Goal: Information Seeking & Learning: Learn about a topic

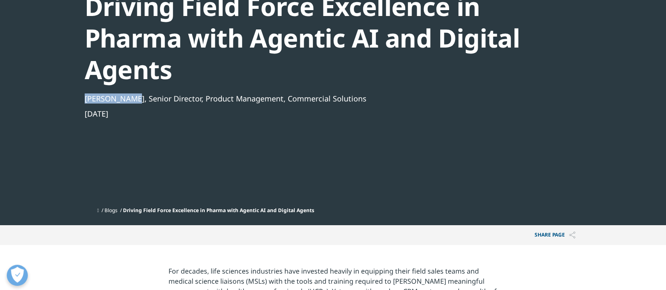
click at [134, 96] on section "Blog Driving Field Force Excellence in Pharma with Agentic AI and Digital Agent…" at bounding box center [333, 60] width 666 height 330
click at [34, 134] on section "Blog Driving Field Force Excellence in Pharma with Agentic AI and Digital Agent…" at bounding box center [333, 60] width 666 height 330
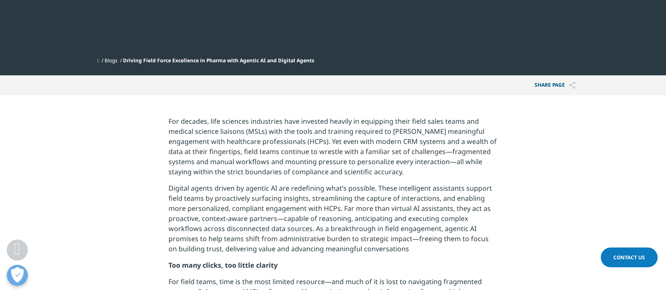
scroll to position [255, 0]
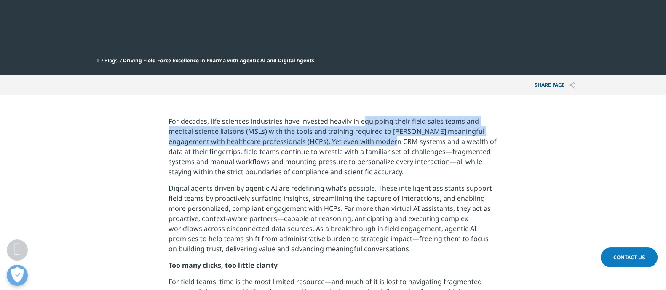
drag, startPoint x: 363, startPoint y: 112, endPoint x: 377, endPoint y: 140, distance: 30.7
click at [377, 140] on p "For decades, life sciences industries have invested heavily in equipping their …" at bounding box center [332, 149] width 329 height 67
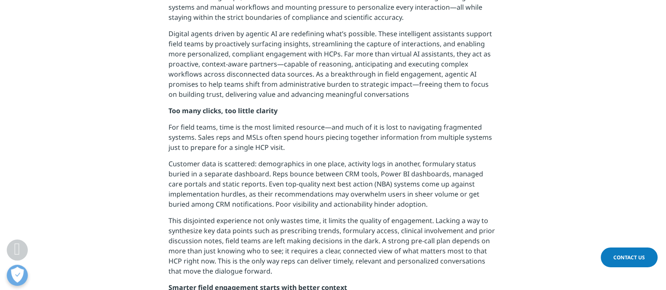
scroll to position [410, 0]
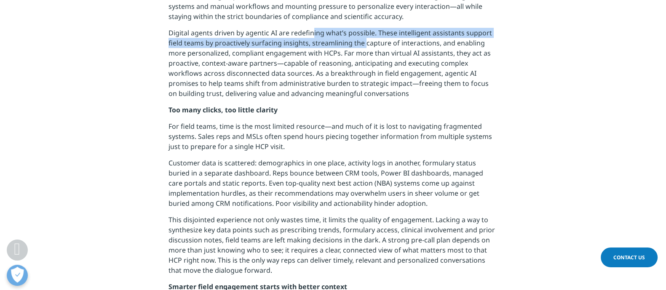
drag, startPoint x: 312, startPoint y: 35, endPoint x: 364, endPoint y: 40, distance: 52.5
click at [364, 40] on p "Digital agents driven by agentic AI are redefining what’s possible. These intel…" at bounding box center [332, 66] width 329 height 77
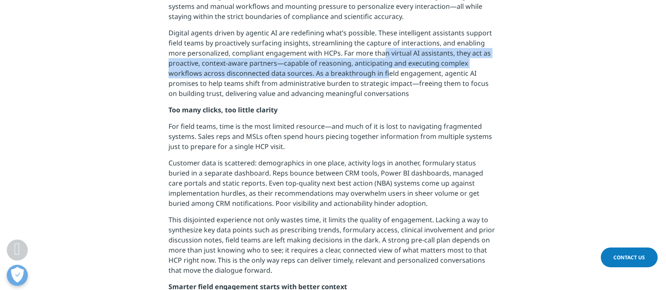
drag, startPoint x: 384, startPoint y: 58, endPoint x: 385, endPoint y: 73, distance: 15.2
click at [385, 73] on p "Digital agents driven by agentic AI are redefining what’s possible. These intel…" at bounding box center [332, 66] width 329 height 77
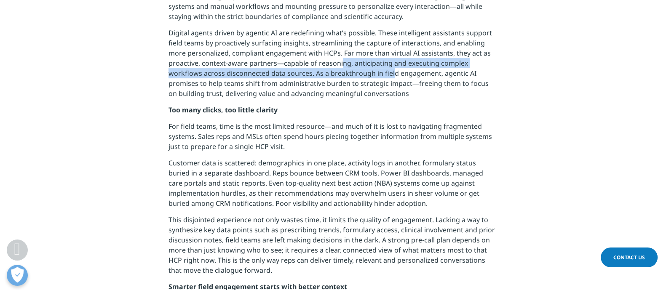
drag, startPoint x: 390, startPoint y: 75, endPoint x: 339, endPoint y: 58, distance: 53.1
click at [339, 58] on p "Digital agents driven by agentic AI are redefining what’s possible. These intel…" at bounding box center [332, 66] width 329 height 77
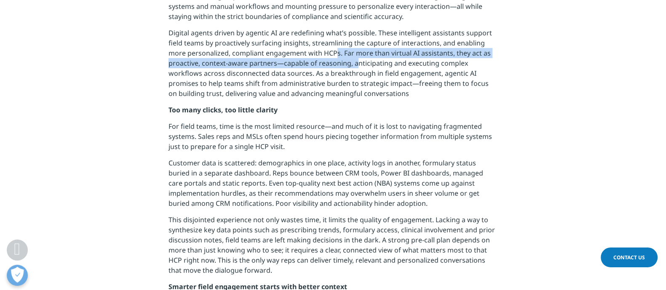
drag, startPoint x: 336, startPoint y: 55, endPoint x: 354, endPoint y: 64, distance: 19.6
click at [354, 64] on p "Digital agents driven by agentic AI are redefining what’s possible. These intel…" at bounding box center [332, 66] width 329 height 77
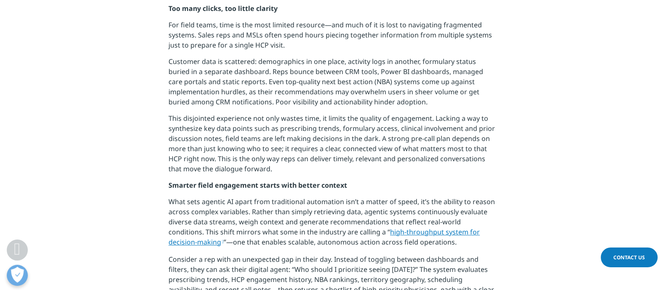
scroll to position [511, 0]
click at [219, 53] on p "For field teams, time is the most limited resource—and much of it is lost to na…" at bounding box center [332, 38] width 329 height 37
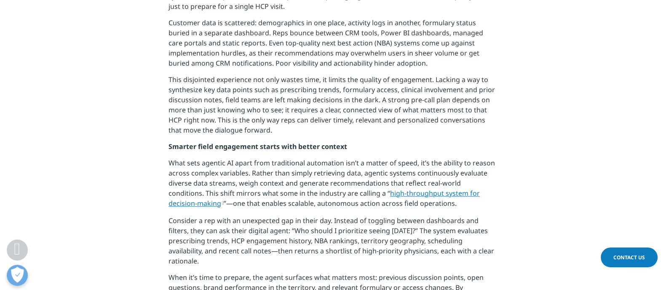
scroll to position [585, 0]
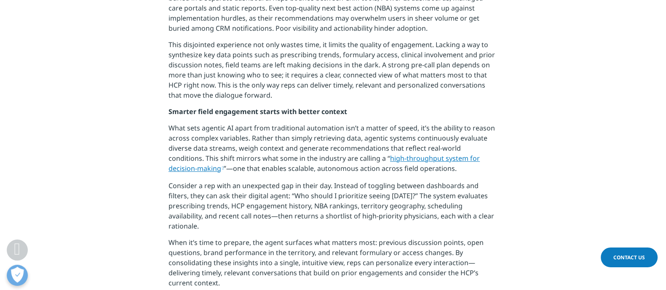
click at [397, 125] on p "What sets agentic AI apart from traditional automation isn’t a matter of speed,…" at bounding box center [332, 152] width 329 height 58
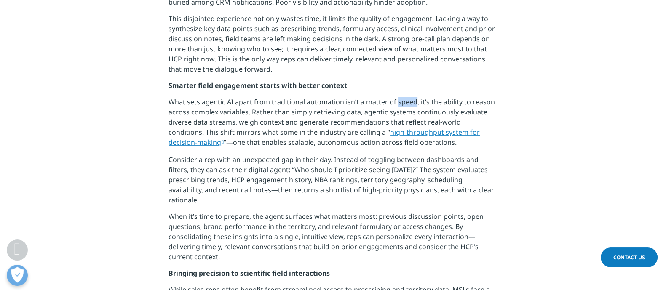
scroll to position [612, 0]
click at [415, 144] on p "What sets agentic AI apart from traditional automation isn’t a matter of speed,…" at bounding box center [332, 125] width 329 height 58
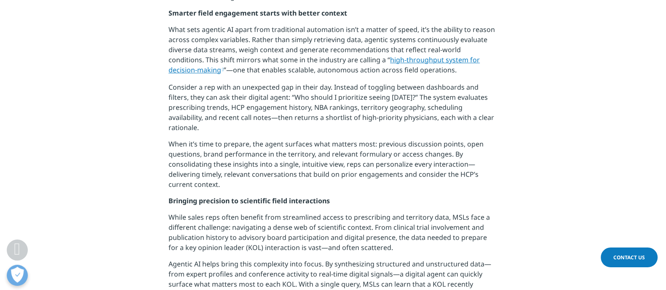
scroll to position [687, 0]
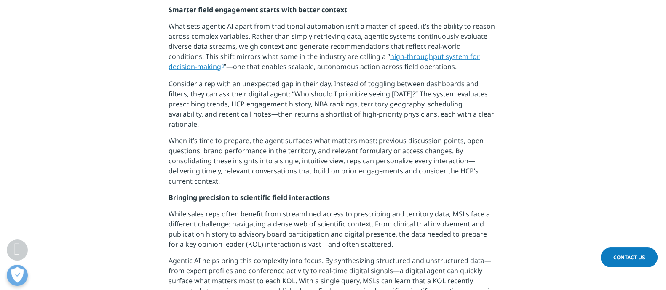
click at [339, 120] on p "Consider a rep with an unexpected gap in their day. Instead of toggling between…" at bounding box center [332, 107] width 329 height 57
click at [350, 97] on p "Consider a rep with an unexpected gap in their day. Instead of toggling between…" at bounding box center [332, 107] width 329 height 57
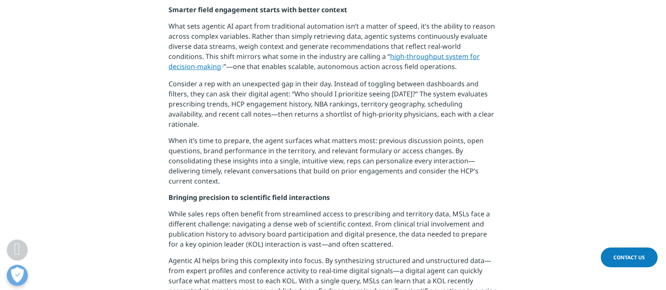
click at [224, 74] on p "What sets agentic AI apart from traditional automation isn’t a matter of speed,…" at bounding box center [332, 50] width 329 height 58
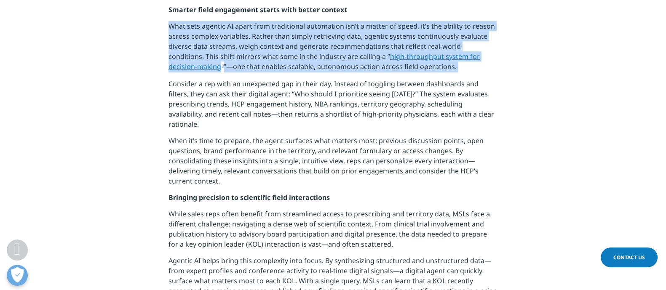
click at [224, 74] on p "What sets agentic AI apart from traditional automation isn’t a matter of speed,…" at bounding box center [332, 50] width 329 height 58
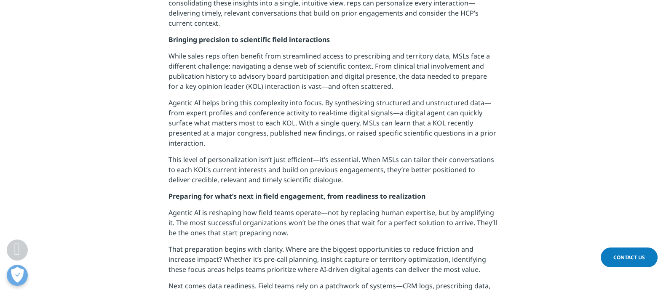
scroll to position [847, 0]
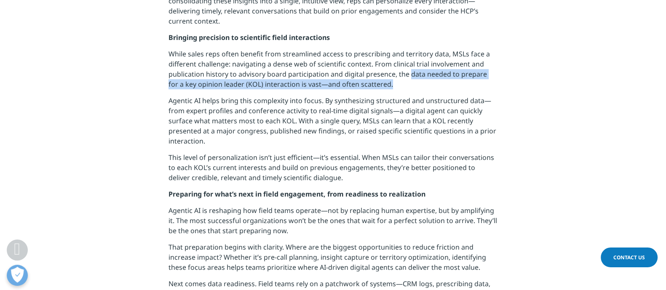
drag, startPoint x: 409, startPoint y: 59, endPoint x: 427, endPoint y: 83, distance: 30.9
click at [427, 83] on p "While sales reps often benefit from streamlined access to prescribing and terri…" at bounding box center [332, 72] width 329 height 47
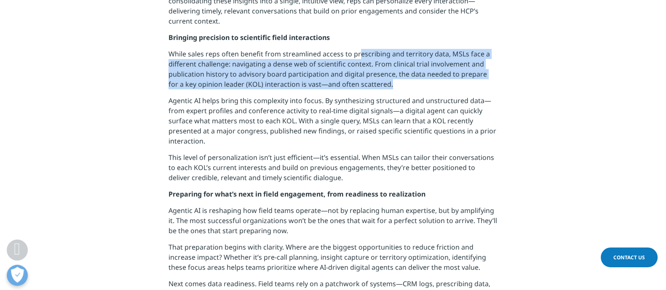
drag, startPoint x: 420, startPoint y: 83, endPoint x: 352, endPoint y: 43, distance: 79.3
click at [353, 49] on p "While sales reps often benefit from streamlined access to prescribing and terri…" at bounding box center [332, 72] width 329 height 47
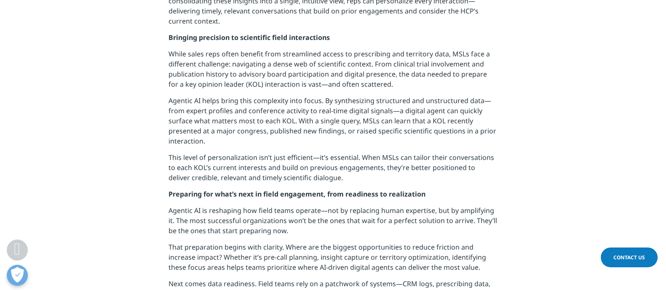
click at [351, 49] on p "While sales reps often benefit from streamlined access to prescribing and terri…" at bounding box center [332, 72] width 329 height 47
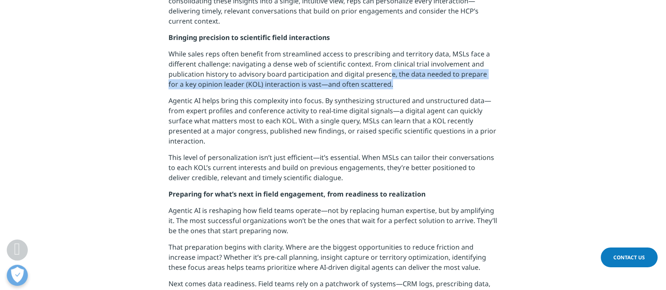
drag, startPoint x: 389, startPoint y: 62, endPoint x: 415, endPoint y: 76, distance: 29.6
click at [415, 76] on p "While sales reps often benefit from streamlined access to prescribing and terri…" at bounding box center [332, 72] width 329 height 47
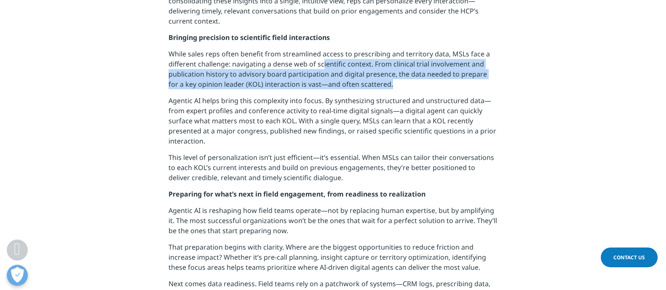
drag, startPoint x: 409, startPoint y: 77, endPoint x: 323, endPoint y: 52, distance: 89.8
click at [323, 52] on p "While sales reps often benefit from streamlined access to prescribing and terri…" at bounding box center [332, 72] width 329 height 47
click at [324, 49] on p "While sales reps often benefit from streamlined access to prescribing and terri…" at bounding box center [332, 72] width 329 height 47
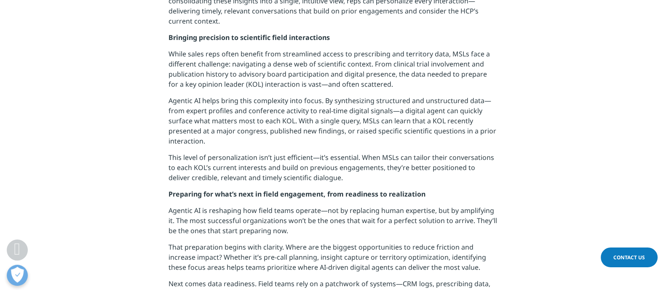
click at [315, 82] on p "While sales reps often benefit from streamlined access to prescribing and terri…" at bounding box center [332, 72] width 329 height 47
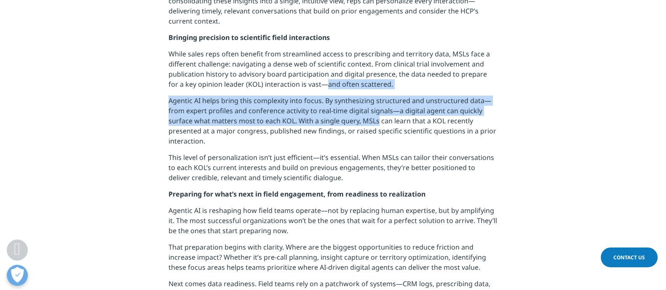
drag, startPoint x: 315, startPoint y: 82, endPoint x: 363, endPoint y: 111, distance: 56.1
click at [363, 111] on div "For decades, life sciences industries have invested heavily in equipping their …" at bounding box center [332, 0] width 329 height 952
click at [363, 111] on p "Agentic AI helps bring this complexity into focus. By synthesizing structured a…" at bounding box center [332, 124] width 329 height 57
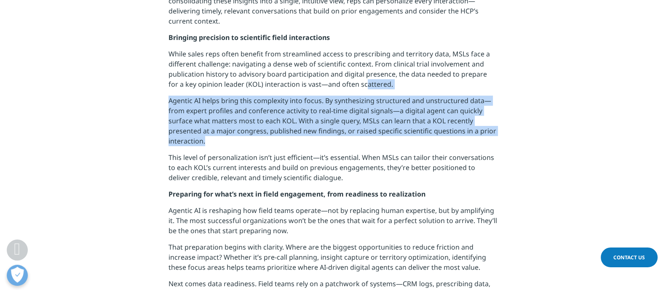
drag, startPoint x: 374, startPoint y: 126, endPoint x: 353, endPoint y: 84, distance: 46.3
click at [353, 84] on div "For decades, life sciences industries have invested heavily in equipping their …" at bounding box center [332, 0] width 329 height 952
click at [353, 84] on p "While sales reps often benefit from streamlined access to prescribing and terri…" at bounding box center [332, 72] width 329 height 47
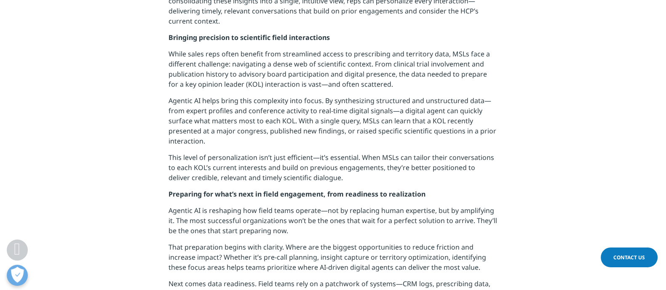
click at [371, 96] on p "Agentic AI helps bring this complexity into focus. By synthesizing structured a…" at bounding box center [332, 124] width 329 height 57
drag, startPoint x: 374, startPoint y: 117, endPoint x: 364, endPoint y: 99, distance: 20.7
click at [364, 99] on p "Agentic AI helps bring this complexity into focus. By synthesizing structured a…" at bounding box center [332, 124] width 329 height 57
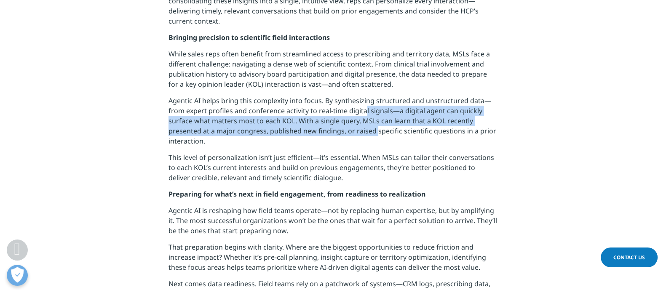
click at [364, 99] on p "Agentic AI helps bring this complexity into focus. By synthesizing structured a…" at bounding box center [332, 124] width 329 height 57
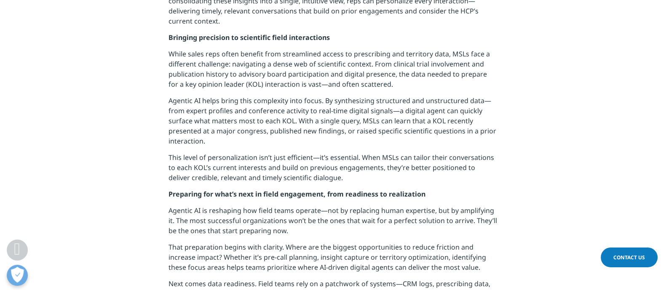
click at [145, 112] on section "For decades, life sciences industries have invested heavily in equipping their …" at bounding box center [333, 0] width 666 height 994
click at [401, 116] on p "Agentic AI helps bring this complexity into focus. By synthesizing structured a…" at bounding box center [332, 124] width 329 height 57
click at [264, 152] on p "This level of personalization isn’t just efficient—it’s essential. When MSLs ca…" at bounding box center [332, 170] width 329 height 37
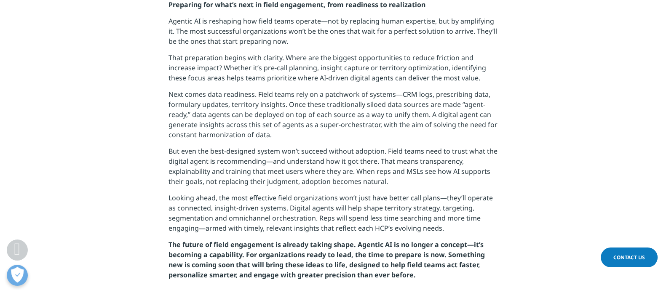
scroll to position [1031, 0]
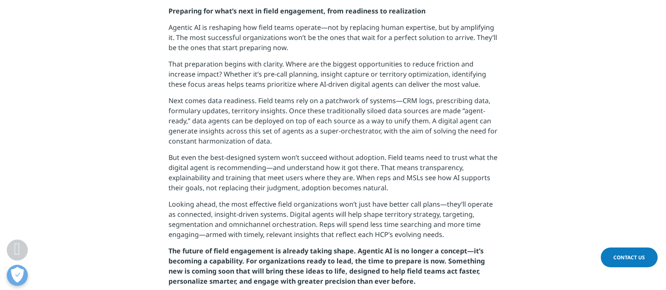
click at [337, 199] on p "Looking ahead, the most effective field organizations won’t just have better ca…" at bounding box center [332, 222] width 329 height 47
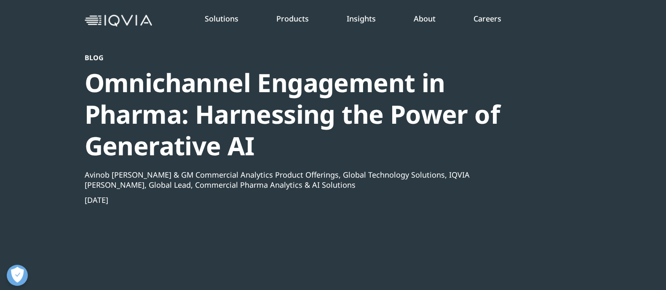
scroll to position [52, 0]
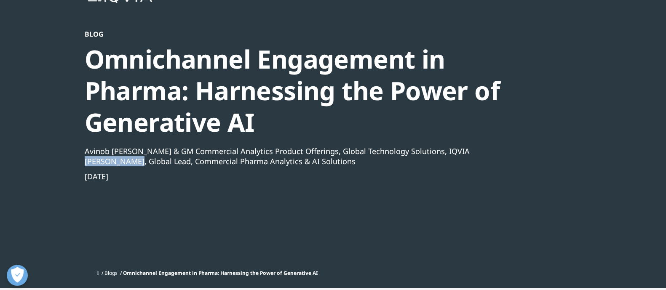
drag, startPoint x: 85, startPoint y: 160, endPoint x: 135, endPoint y: 162, distance: 50.6
click at [135, 162] on div "[PERSON_NAME], Global Lead, Commercial Pharma Analytics & AI Solutions" at bounding box center [310, 161] width 451 height 10
copy div "[PERSON_NAME]"
click at [147, 120] on div "Omnichannel Engagement in Pharma: Harnessing the Power of Generative AI" at bounding box center [310, 90] width 451 height 95
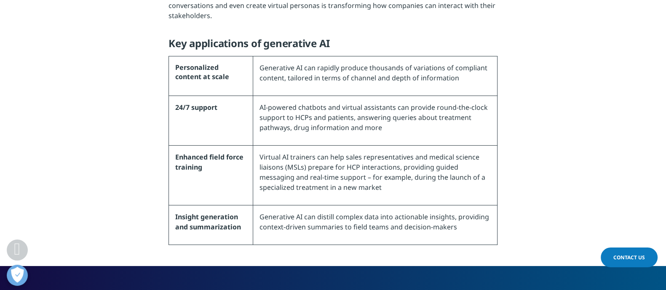
scroll to position [842, 0]
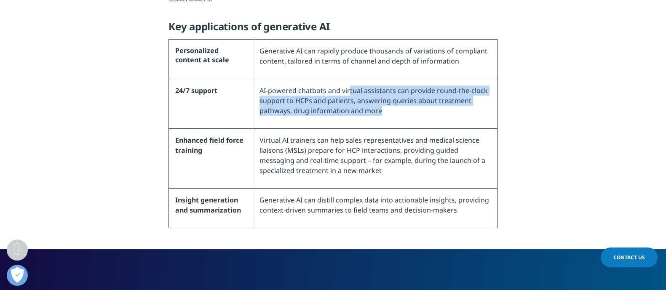
drag, startPoint x: 406, startPoint y: 113, endPoint x: 345, endPoint y: 93, distance: 64.5
click at [345, 93] on p "AI-powered chatbots and virtual assistants can provide round-the-clock support …" at bounding box center [374, 103] width 231 height 37
click at [345, 93] on span "AI-powered chatbots and virtual assistants can provide round-the-clock support …" at bounding box center [373, 100] width 228 height 29
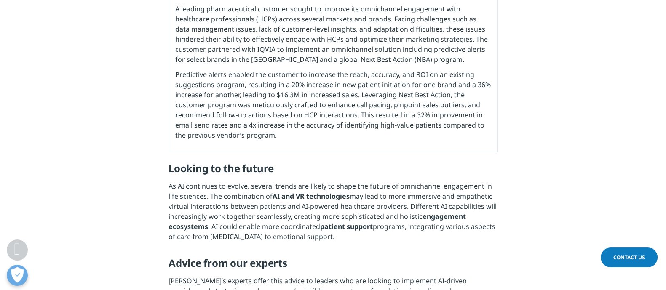
scroll to position [1524, 0]
click at [471, 77] on p "Predictive alerts enabled the customer to increase the reach, accuracy, and ROI…" at bounding box center [332, 107] width 315 height 76
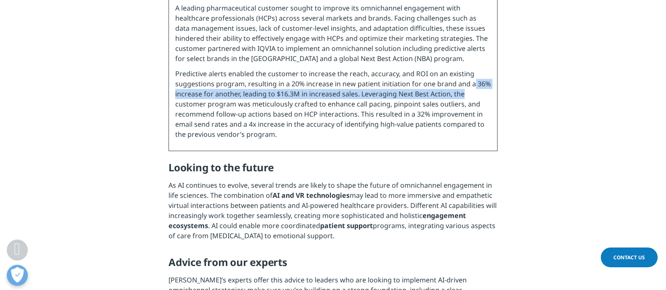
drag, startPoint x: 472, startPoint y: 79, endPoint x: 495, endPoint y: 96, distance: 29.0
click at [493, 94] on td "Case Study: Accelerating impactful engagements for top biopharma company A lead…" at bounding box center [332, 66] width 329 height 170
click at [495, 96] on td "Case Study: Accelerating impactful engagements for top biopharma company A lead…" at bounding box center [332, 66] width 329 height 170
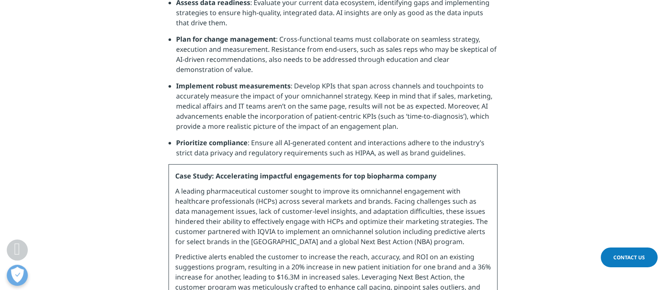
scroll to position [1240, 0]
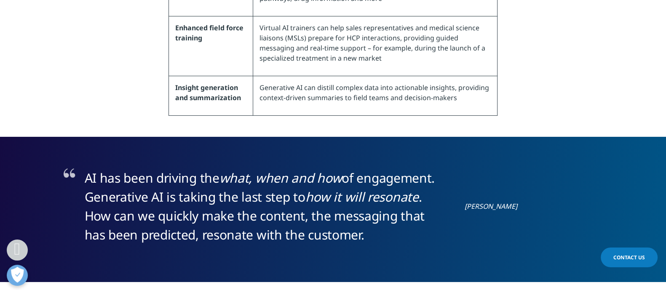
scroll to position [849, 0]
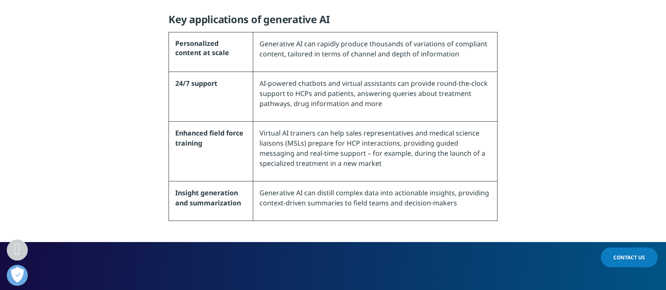
click at [387, 101] on p "AI-powered chatbots and virtual assistants can provide round-the-clock support …" at bounding box center [374, 96] width 231 height 37
click at [421, 169] on p "Virtual AI trainers can help sales representatives and medical science liaisons…" at bounding box center [374, 151] width 231 height 47
